Goal: Check status

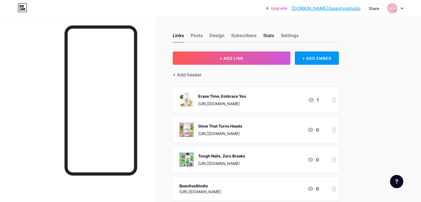
click at [274, 35] on div "Stats" at bounding box center [268, 37] width 11 height 10
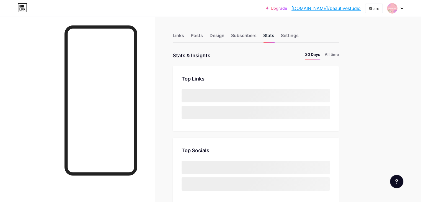
scroll to position [202, 420]
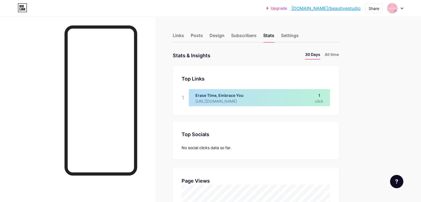
click at [347, 9] on link "[DOMAIN_NAME]/beautivestudio" at bounding box center [325, 8] width 69 height 7
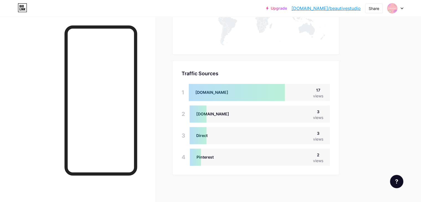
scroll to position [209, 0]
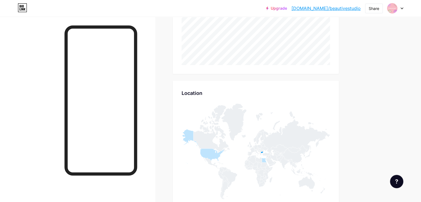
scroll to position [276, 0]
